Goal: Transaction & Acquisition: Book appointment/travel/reservation

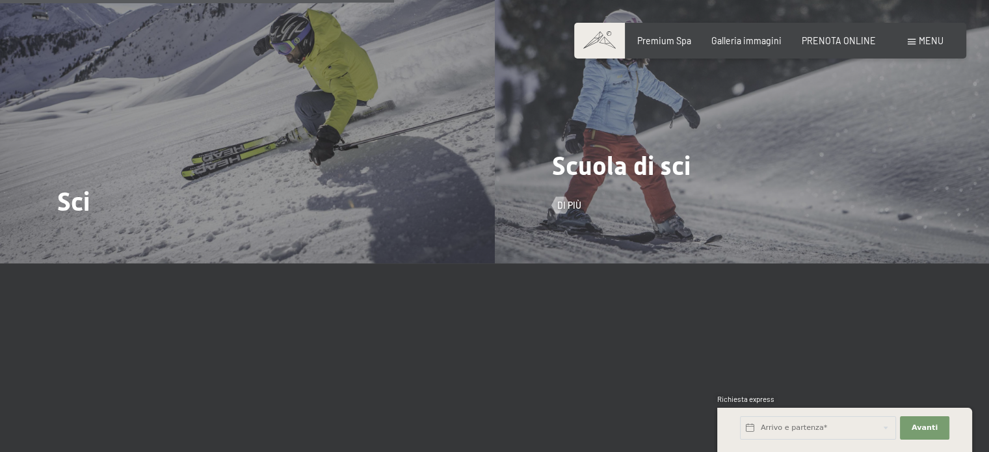
scroll to position [1625, 0]
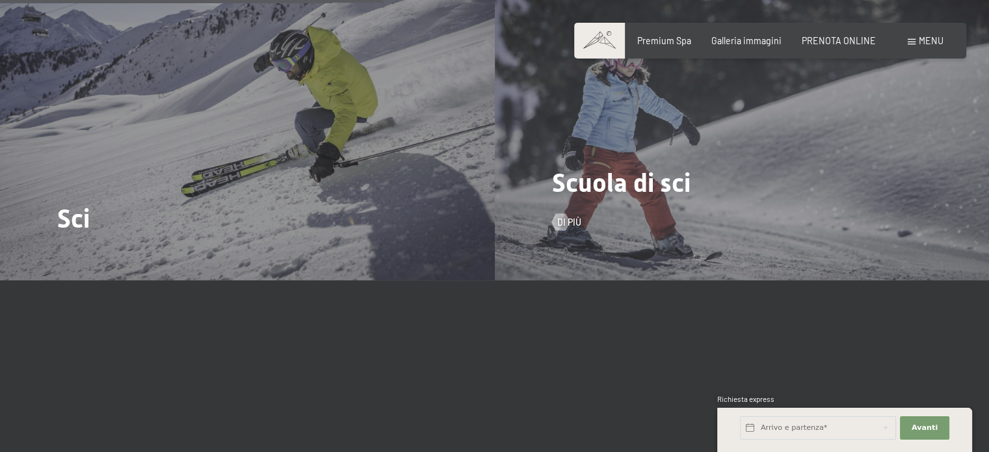
click at [611, 204] on div "Scuola di sci Di più" at bounding box center [742, 95] width 495 height 371
click at [570, 216] on span "Di più" at bounding box center [582, 222] width 24 height 13
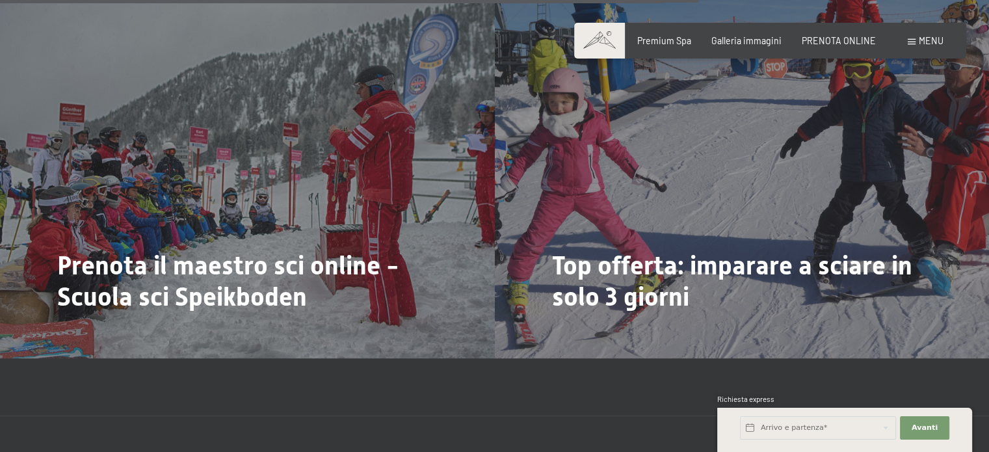
scroll to position [1886, 0]
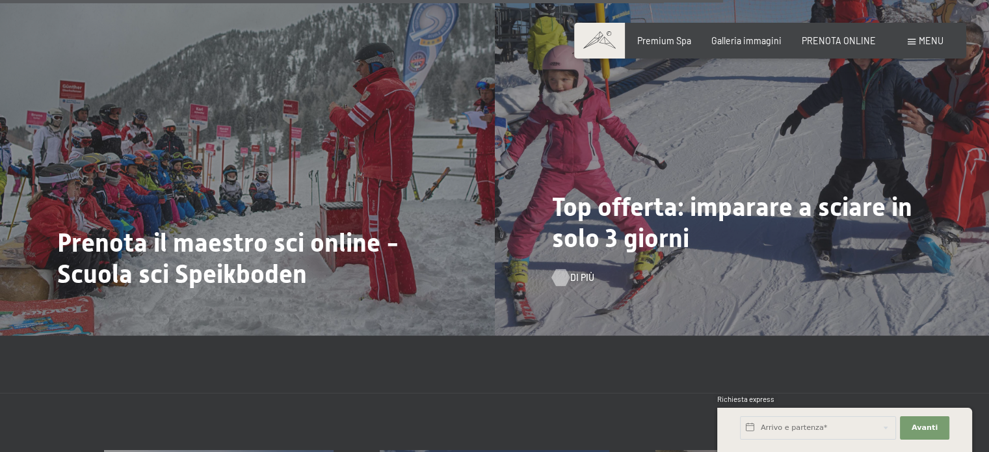
click at [573, 271] on span "Di più" at bounding box center [582, 277] width 24 height 13
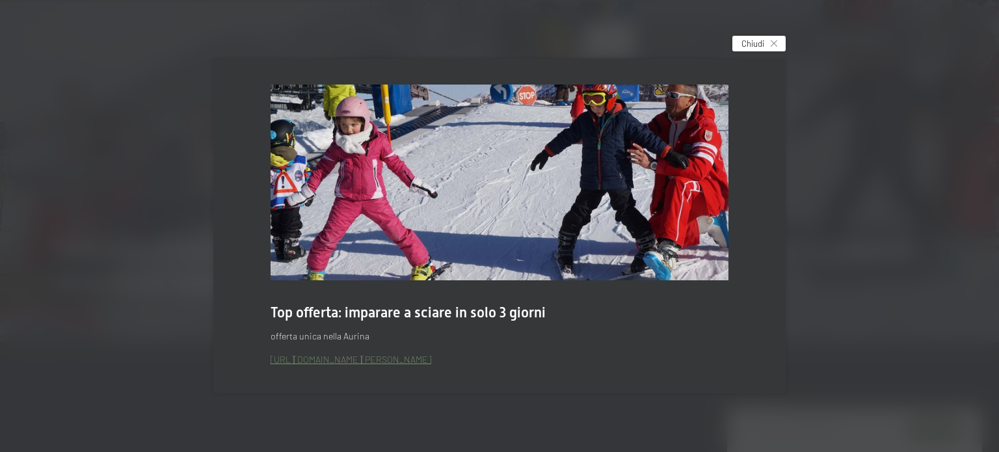
click at [744, 44] on span "Chiudi" at bounding box center [752, 44] width 23 height 12
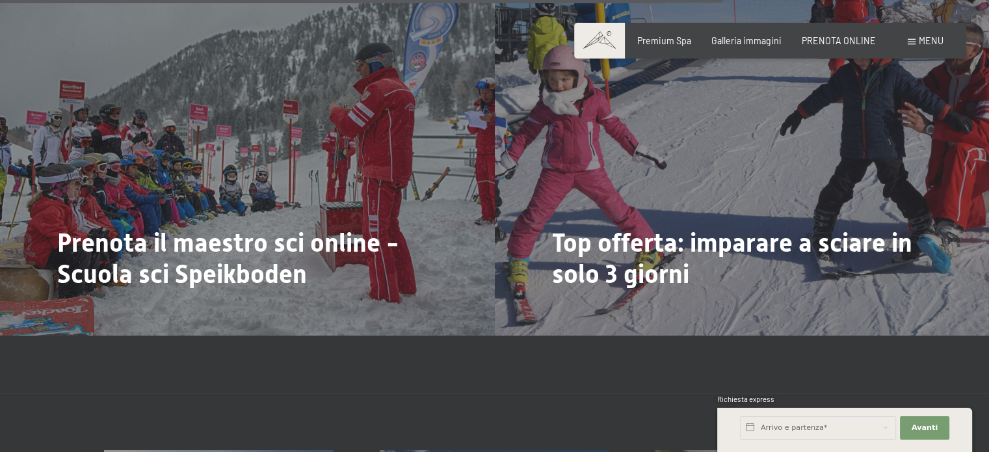
click at [910, 44] on span at bounding box center [912, 42] width 8 height 6
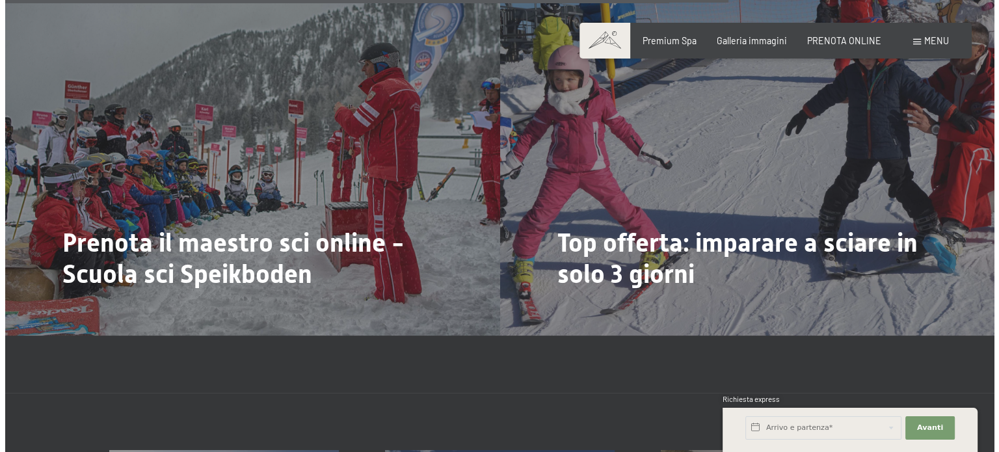
scroll to position [1889, 0]
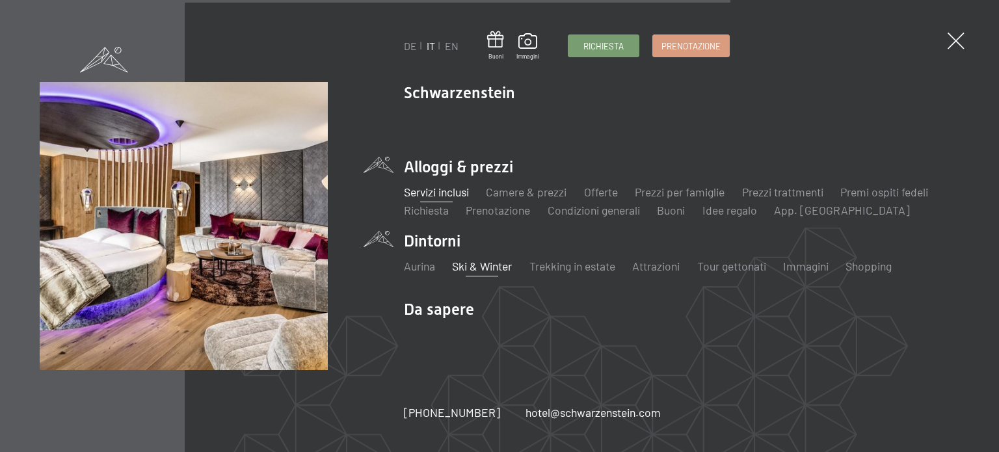
click at [453, 192] on link "Servizi inclusi" at bounding box center [436, 192] width 65 height 14
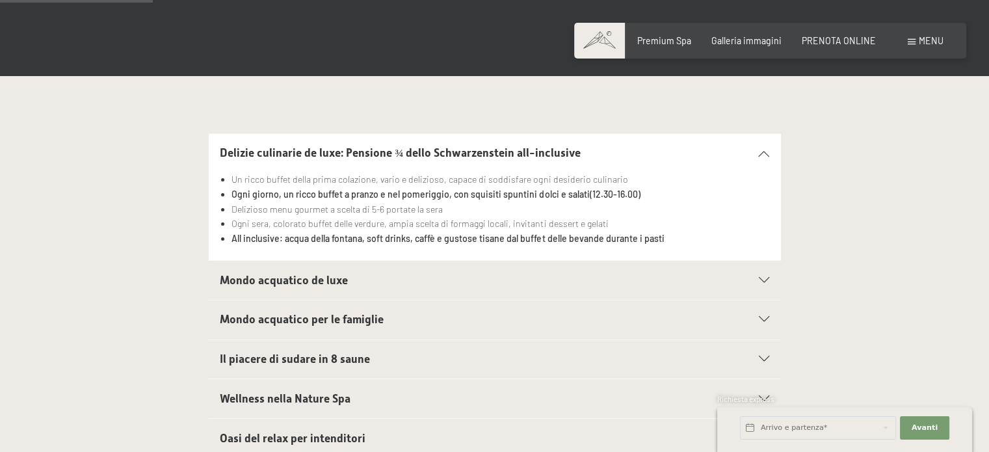
scroll to position [390, 0]
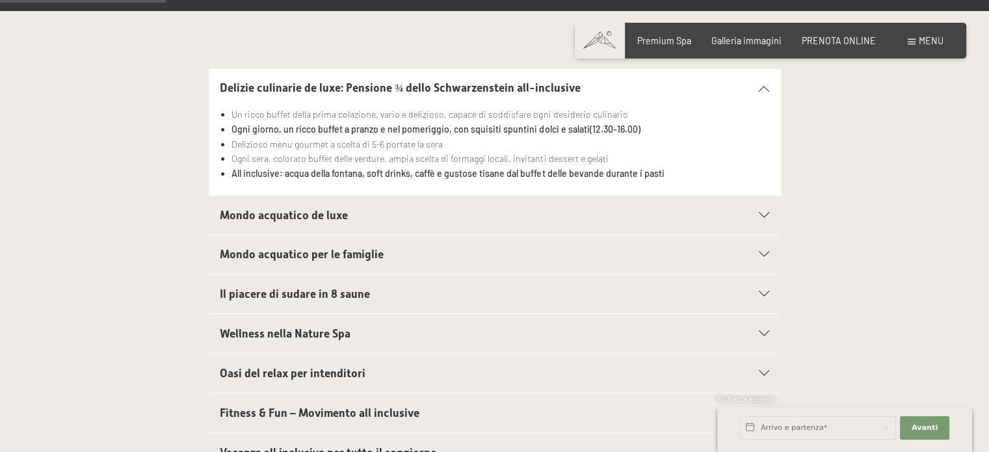
click at [762, 214] on icon at bounding box center [764, 216] width 10 height 6
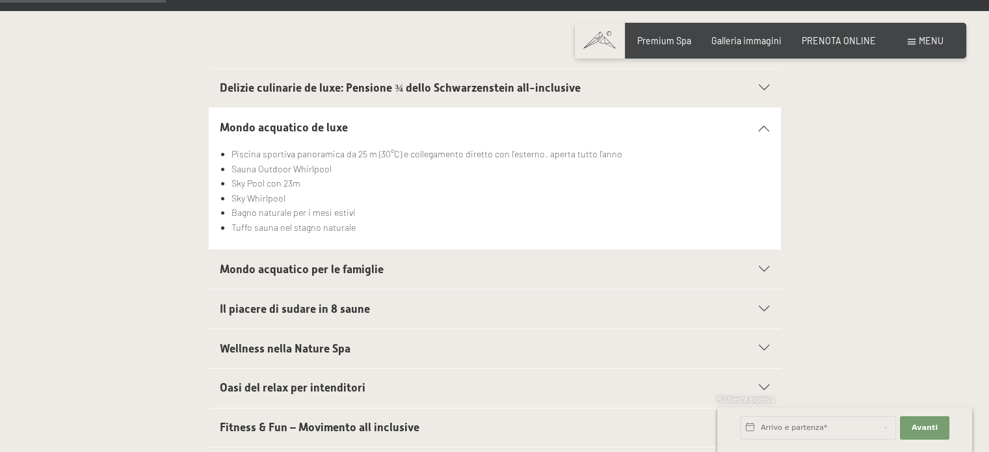
click at [760, 263] on div "Mondo acquatico per le famiglie" at bounding box center [494, 269] width 549 height 39
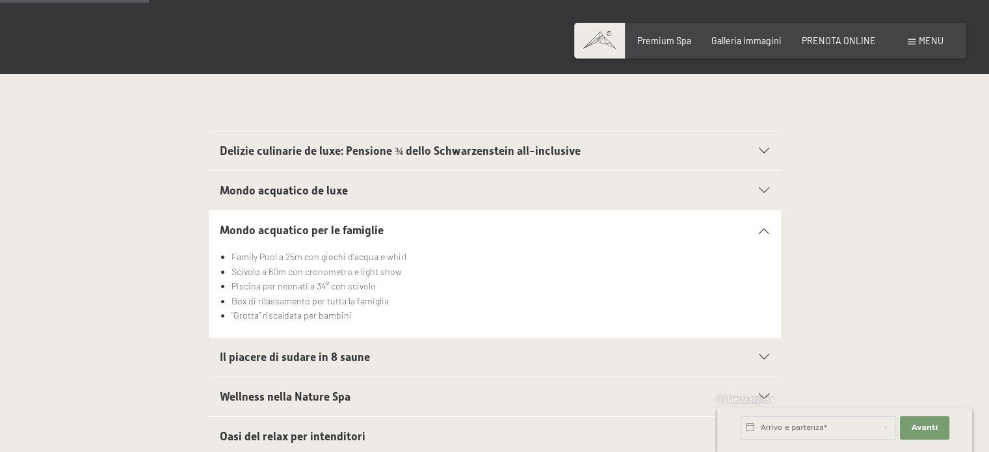
scroll to position [325, 0]
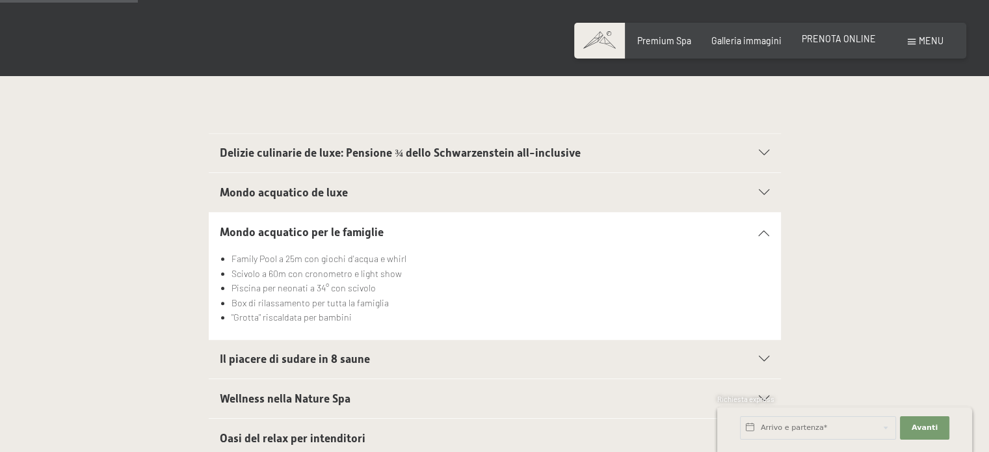
click at [821, 44] on div "PRENOTA ONLINE" at bounding box center [839, 39] width 74 height 13
click at [844, 41] on span "PRENOTA ONLINE" at bounding box center [839, 38] width 74 height 11
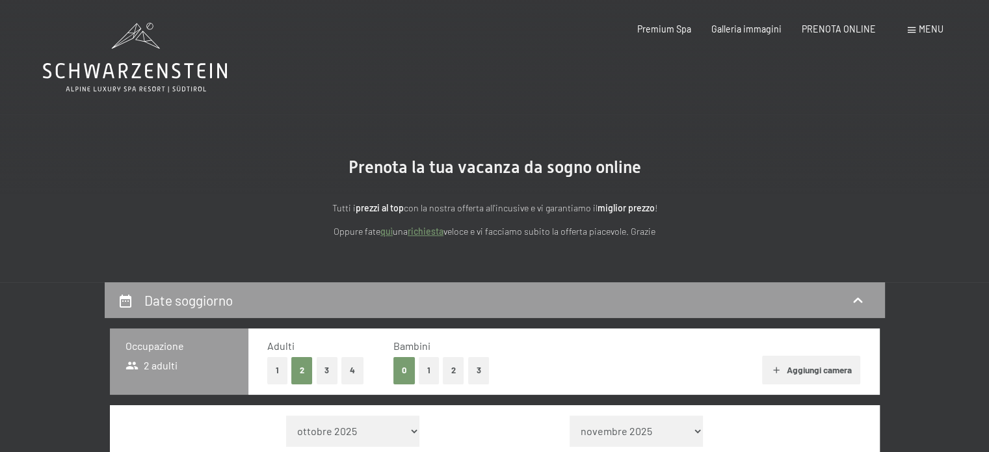
click at [424, 374] on button "1" at bounding box center [429, 370] width 20 height 27
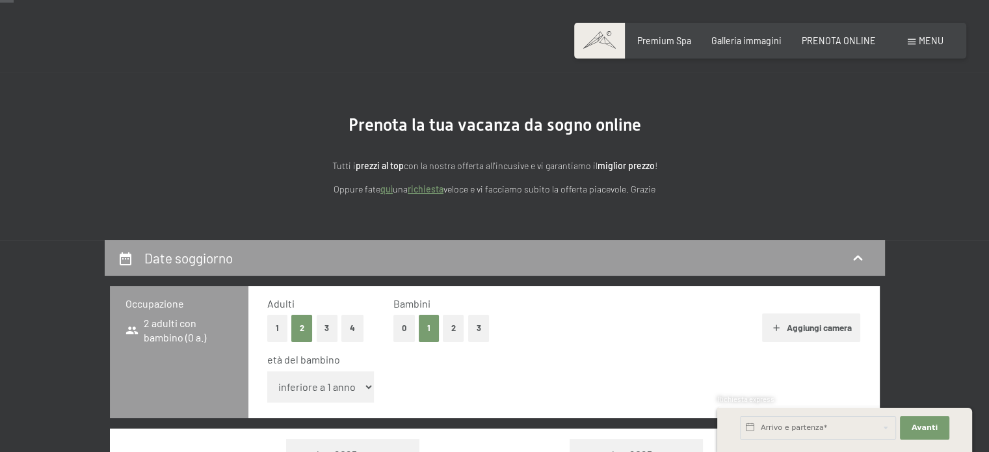
scroll to position [65, 0]
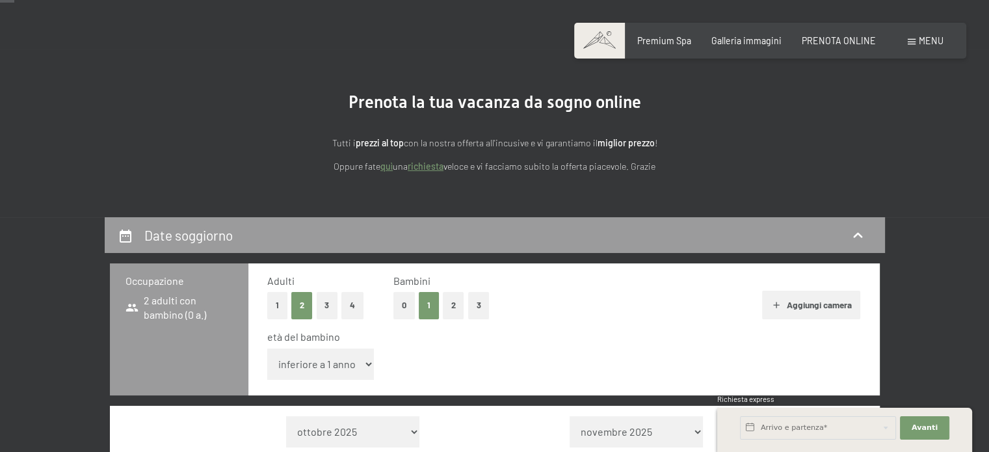
click at [365, 368] on select "inferiore a 1 anno 1 anno 2 anni 3 anni 4 anni 5 anni 6 anni 7 anni 8 anni 9 an…" at bounding box center [320, 364] width 107 height 31
select select "10"
click at [267, 349] on select "inferiore a 1 anno 1 anno 2 anni 3 anni 4 anni 5 anni 6 anni 7 anni 8 anni 9 an…" at bounding box center [320, 364] width 107 height 31
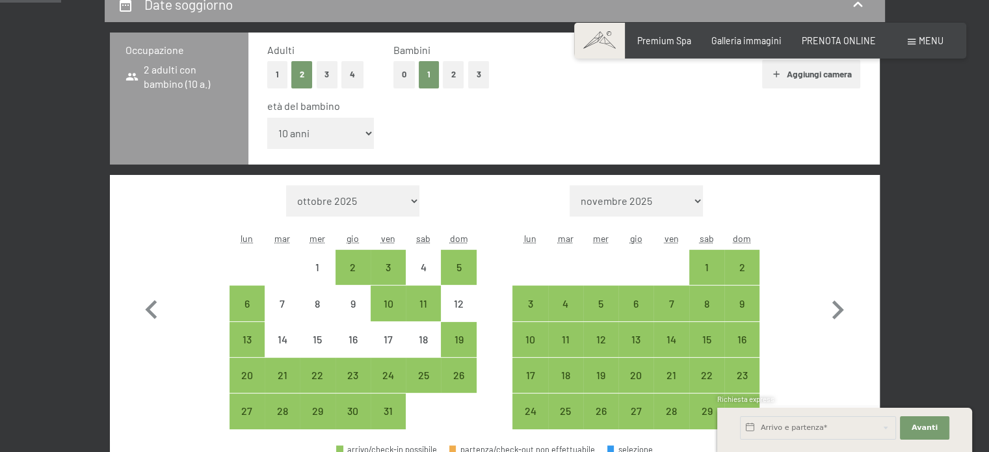
scroll to position [325, 0]
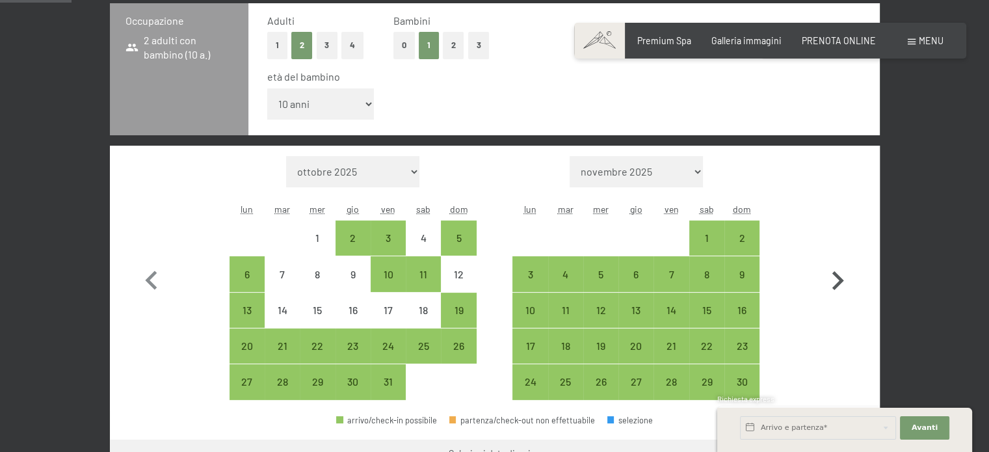
click at [841, 283] on icon "button" at bounding box center [838, 281] width 38 height 38
select select "2025-11-01"
select select "2025-12-01"
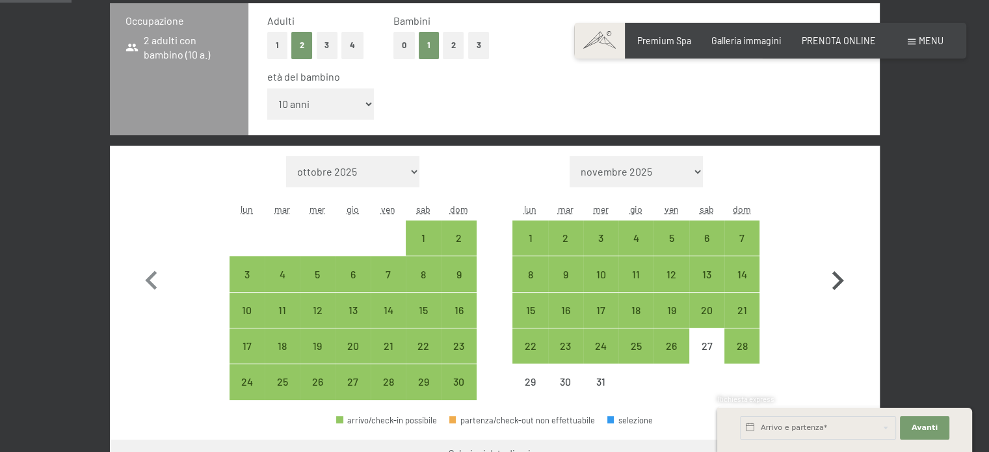
click at [838, 282] on icon "button" at bounding box center [838, 280] width 12 height 19
select select "2025-12-01"
select select "2026-01-01"
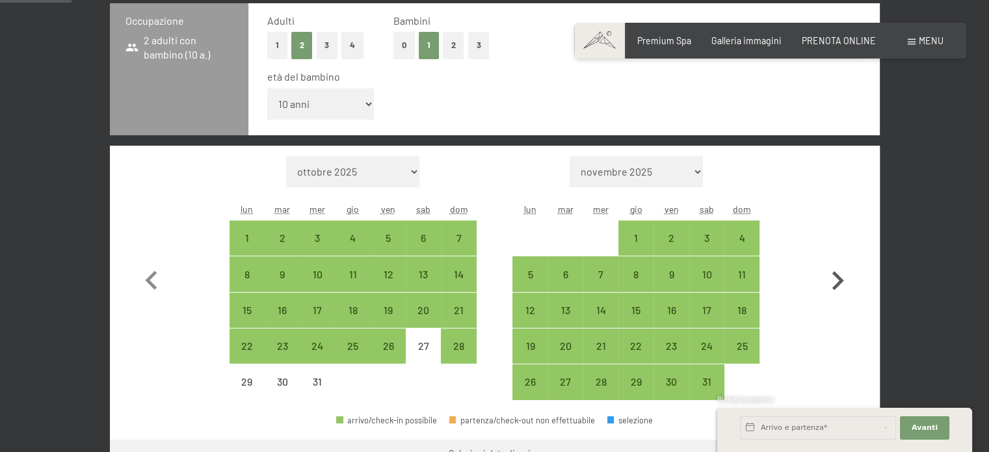
click at [835, 282] on icon "button" at bounding box center [838, 281] width 38 height 38
select select "2026-01-01"
select select "2026-02-01"
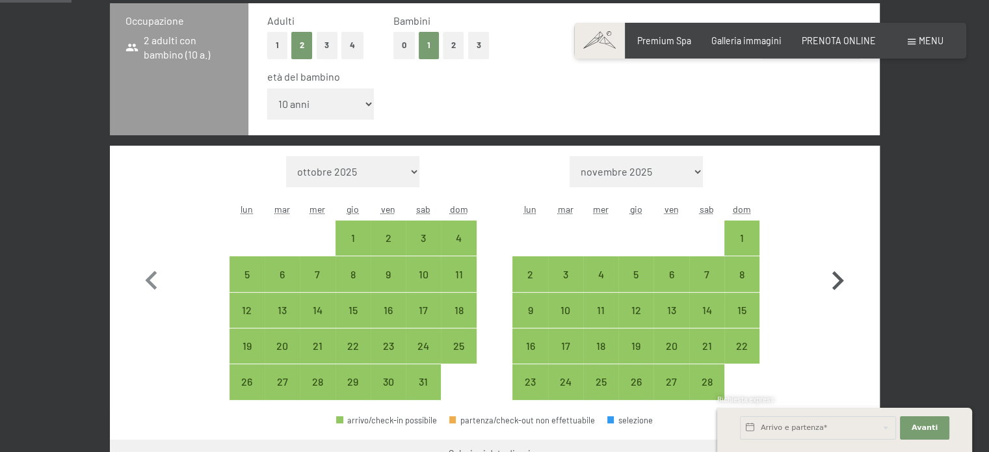
click at [835, 281] on icon "button" at bounding box center [838, 281] width 38 height 38
select select "2026-02-01"
select select "2026-03-01"
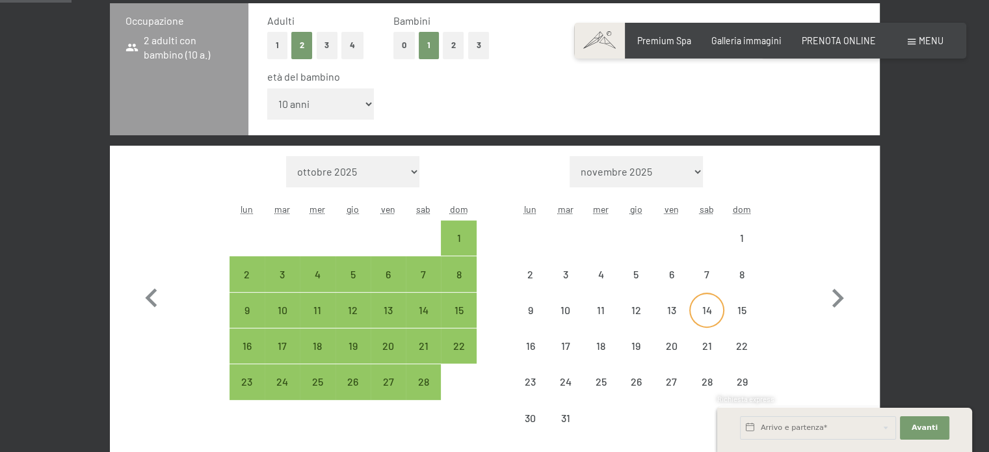
select select "2026-02-01"
select select "2026-03-01"
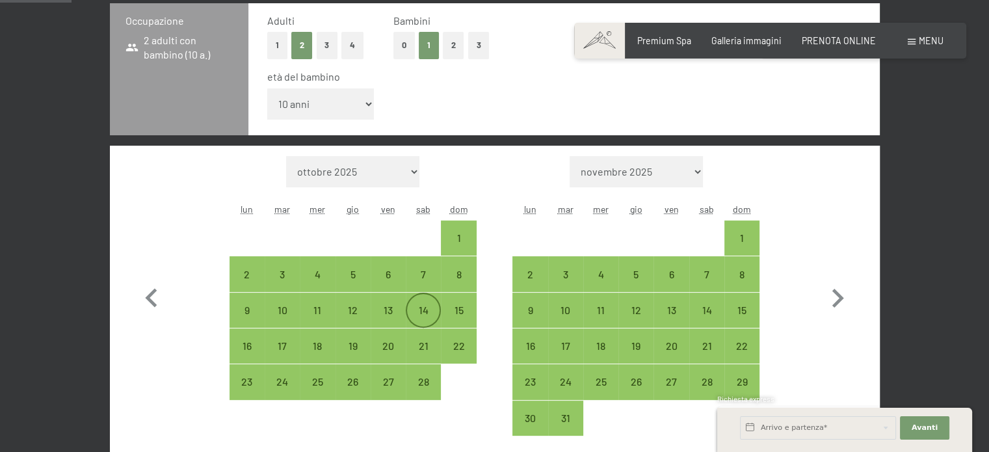
click at [421, 309] on div "14" at bounding box center [423, 321] width 33 height 33
select select "2026-02-01"
select select "2026-03-01"
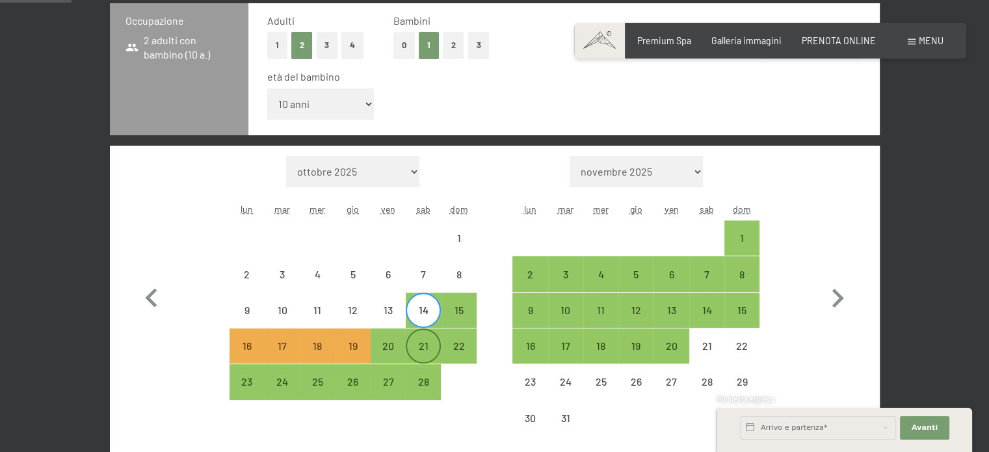
click at [425, 345] on div "21" at bounding box center [423, 357] width 33 height 33
select select "2026-02-01"
select select "2026-03-01"
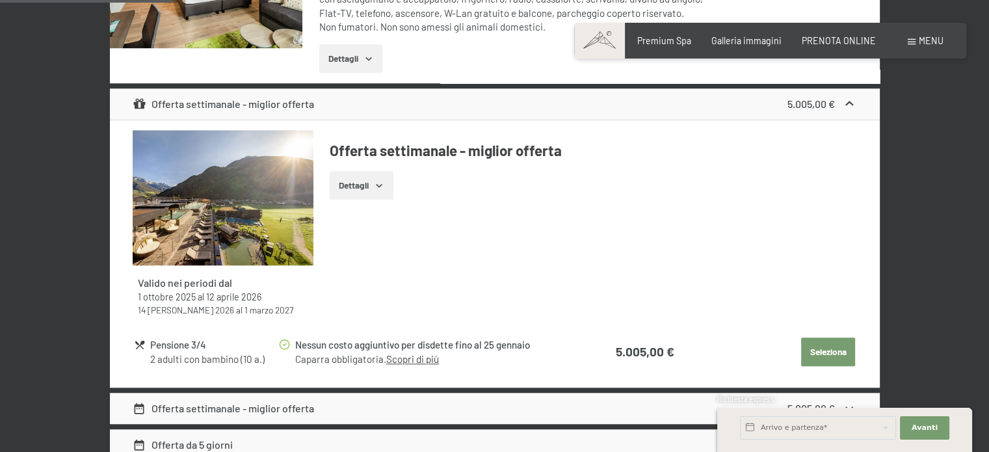
scroll to position [1105, 0]
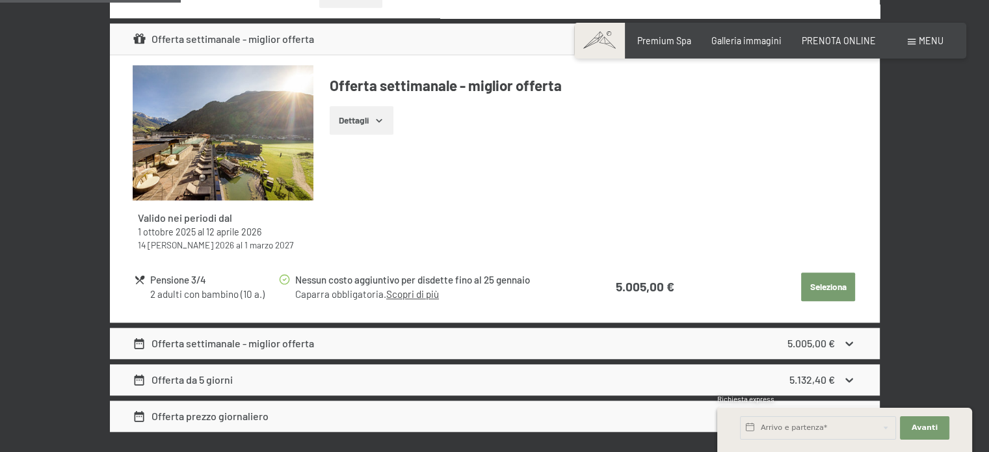
click at [853, 339] on icon at bounding box center [850, 344] width 14 height 14
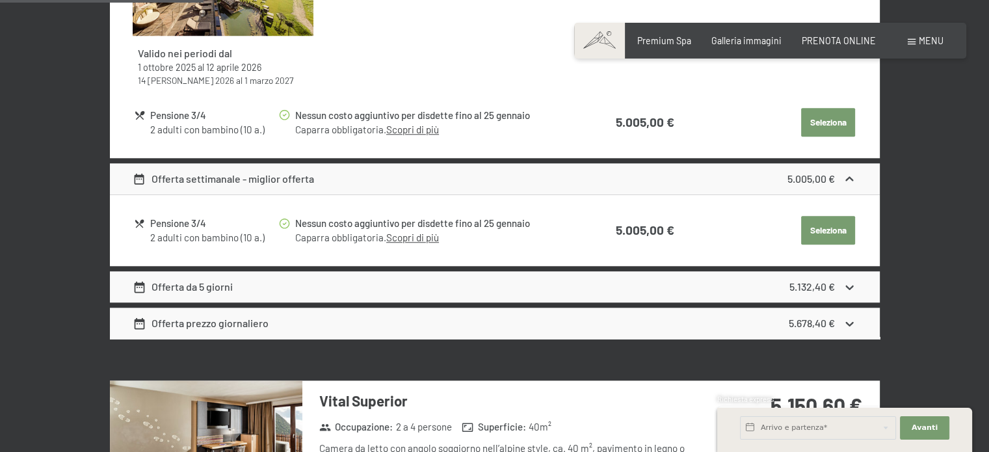
scroll to position [1300, 0]
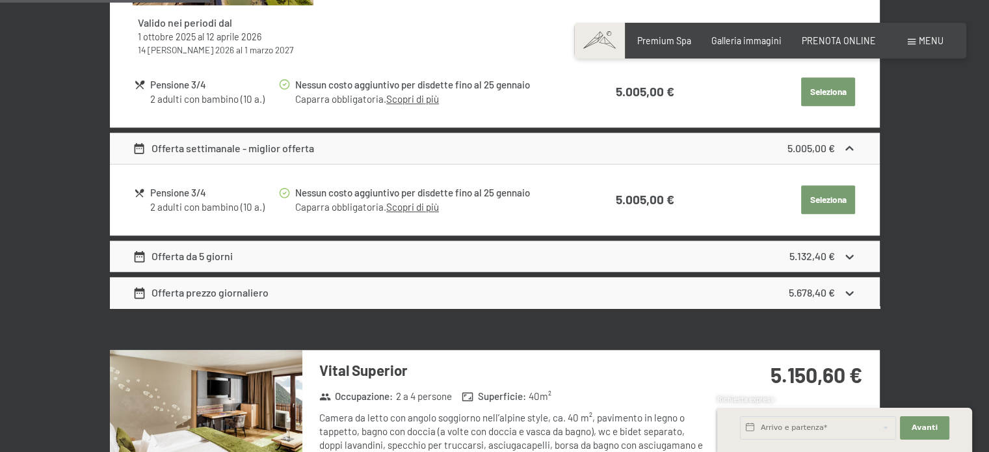
click at [852, 256] on icon at bounding box center [850, 257] width 14 height 14
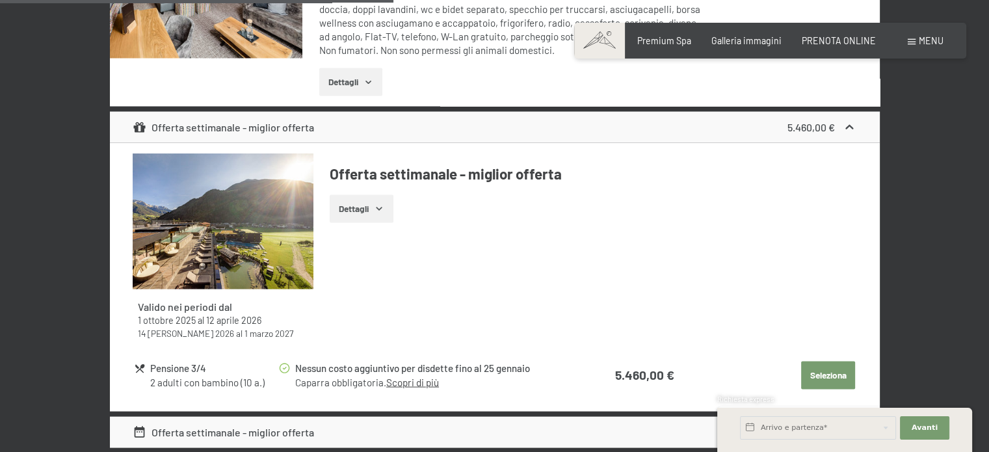
scroll to position [2406, 0]
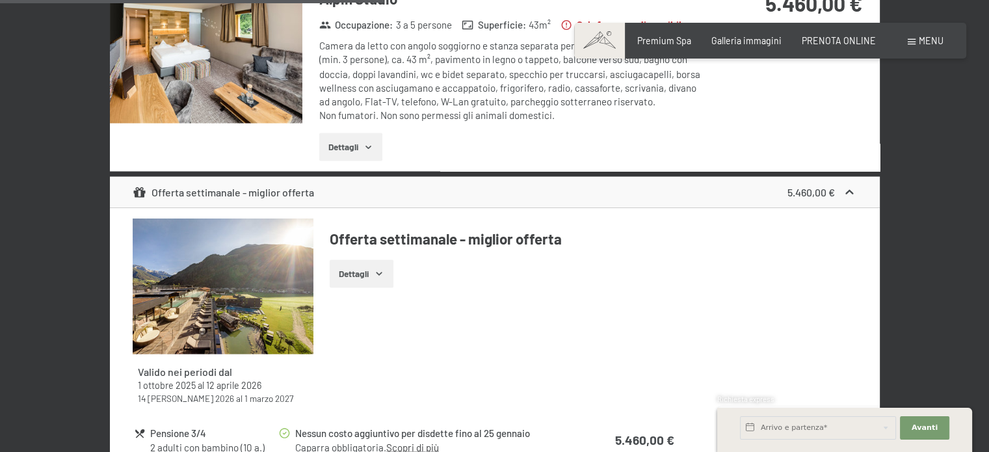
click at [382, 267] on span "Consenso marketing*" at bounding box center [418, 263] width 98 height 13
click at [362, 267] on input "Consenso marketing*" at bounding box center [355, 263] width 13 height 13
checkbox input "false"
click at [377, 270] on icon "button" at bounding box center [379, 273] width 10 height 10
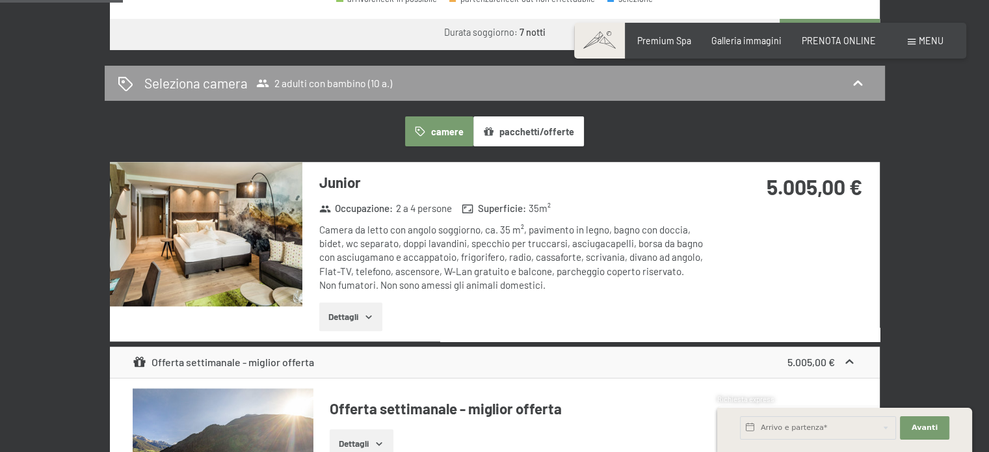
scroll to position [780, 0]
